Goal: Check status: Check status

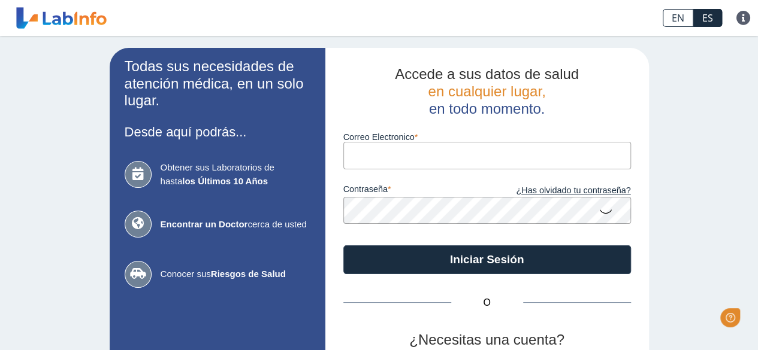
type input "[EMAIL_ADDRESS][DOMAIN_NAME]"
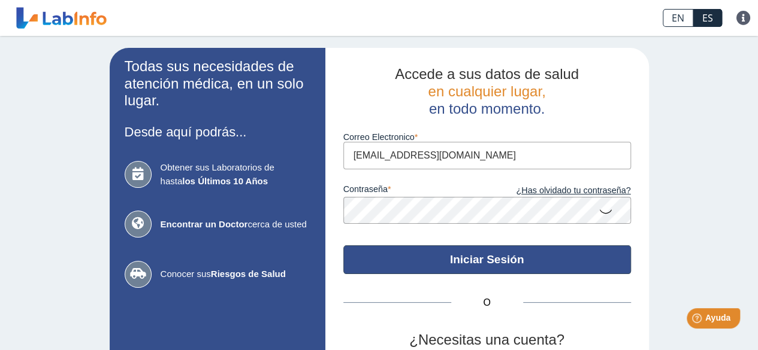
click at [432, 256] on button "Iniciar Sesión" at bounding box center [487, 260] width 288 height 29
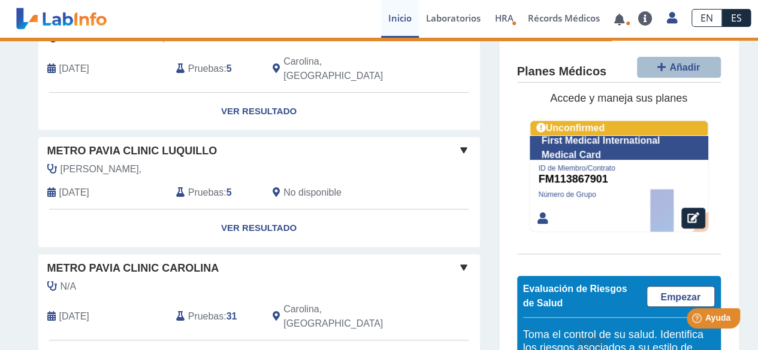
scroll to position [252, 0]
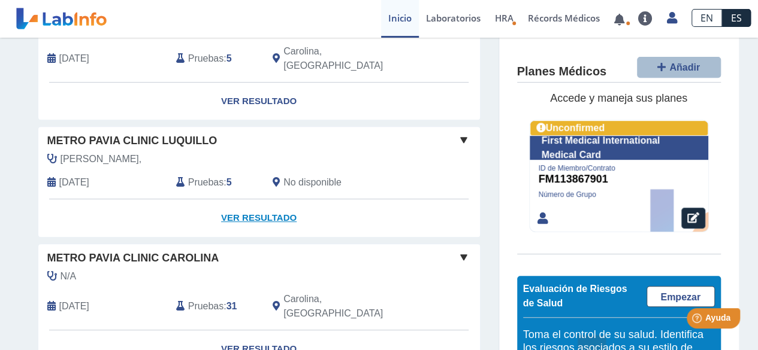
click at [251, 199] on link "Ver Resultado" at bounding box center [258, 218] width 441 height 38
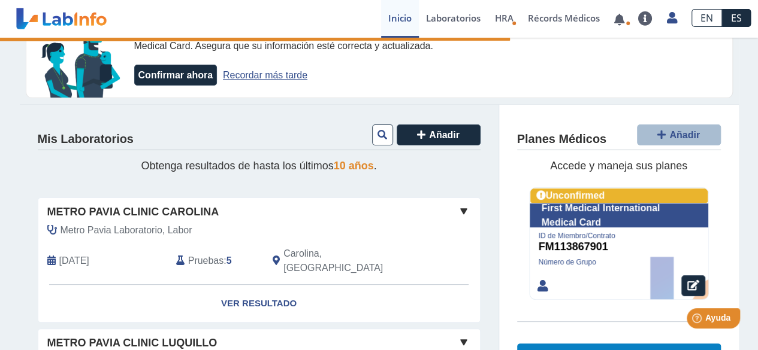
scroll to position [40, 0]
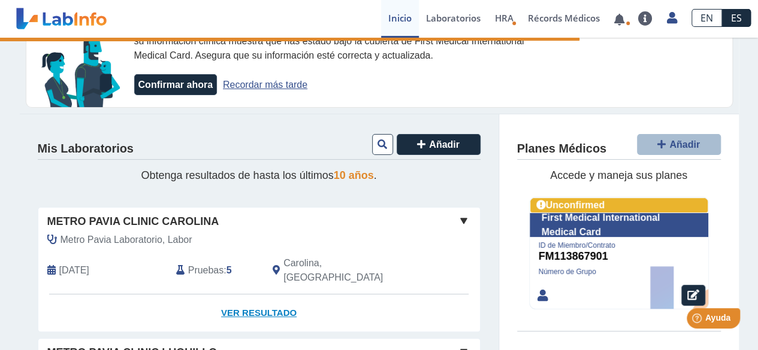
click at [248, 295] on link "Ver Resultado" at bounding box center [258, 314] width 441 height 38
